Goal: Task Accomplishment & Management: Manage account settings

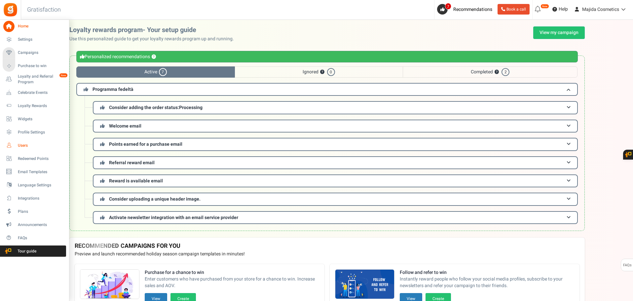
click at [24, 144] on span "Users" at bounding box center [41, 146] width 46 height 6
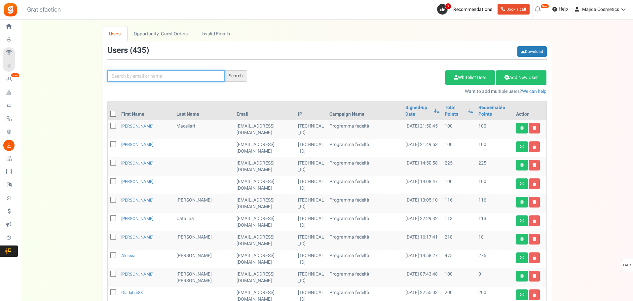
click at [185, 72] on input "text" at bounding box center [165, 75] width 117 height 11
paste input "[EMAIL_ADDRESS][DOMAIN_NAME]"
type input "[EMAIL_ADDRESS][DOMAIN_NAME]"
click at [232, 77] on div "Search" at bounding box center [236, 75] width 22 height 11
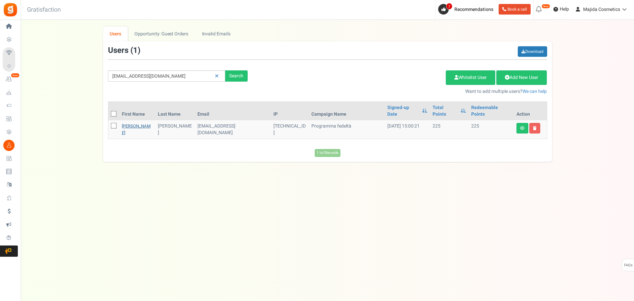
click at [134, 123] on link "[PERSON_NAME]" at bounding box center [136, 129] width 29 height 13
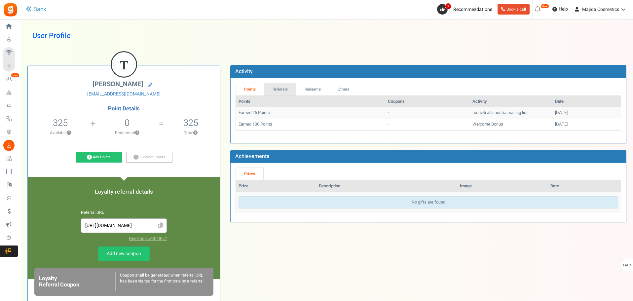
click at [272, 90] on link "Referrals" at bounding box center [280, 89] width 32 height 12
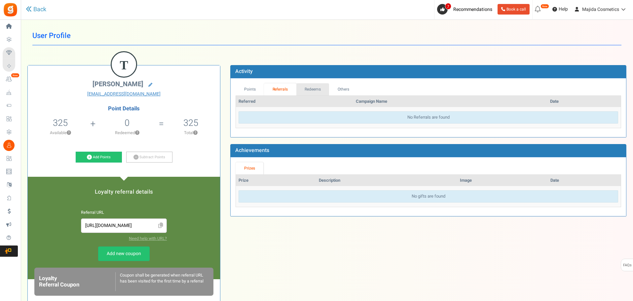
click at [315, 91] on link "Redeems" at bounding box center [312, 89] width 33 height 12
click at [339, 90] on link "Others" at bounding box center [343, 89] width 28 height 12
